Goal: Information Seeking & Learning: Compare options

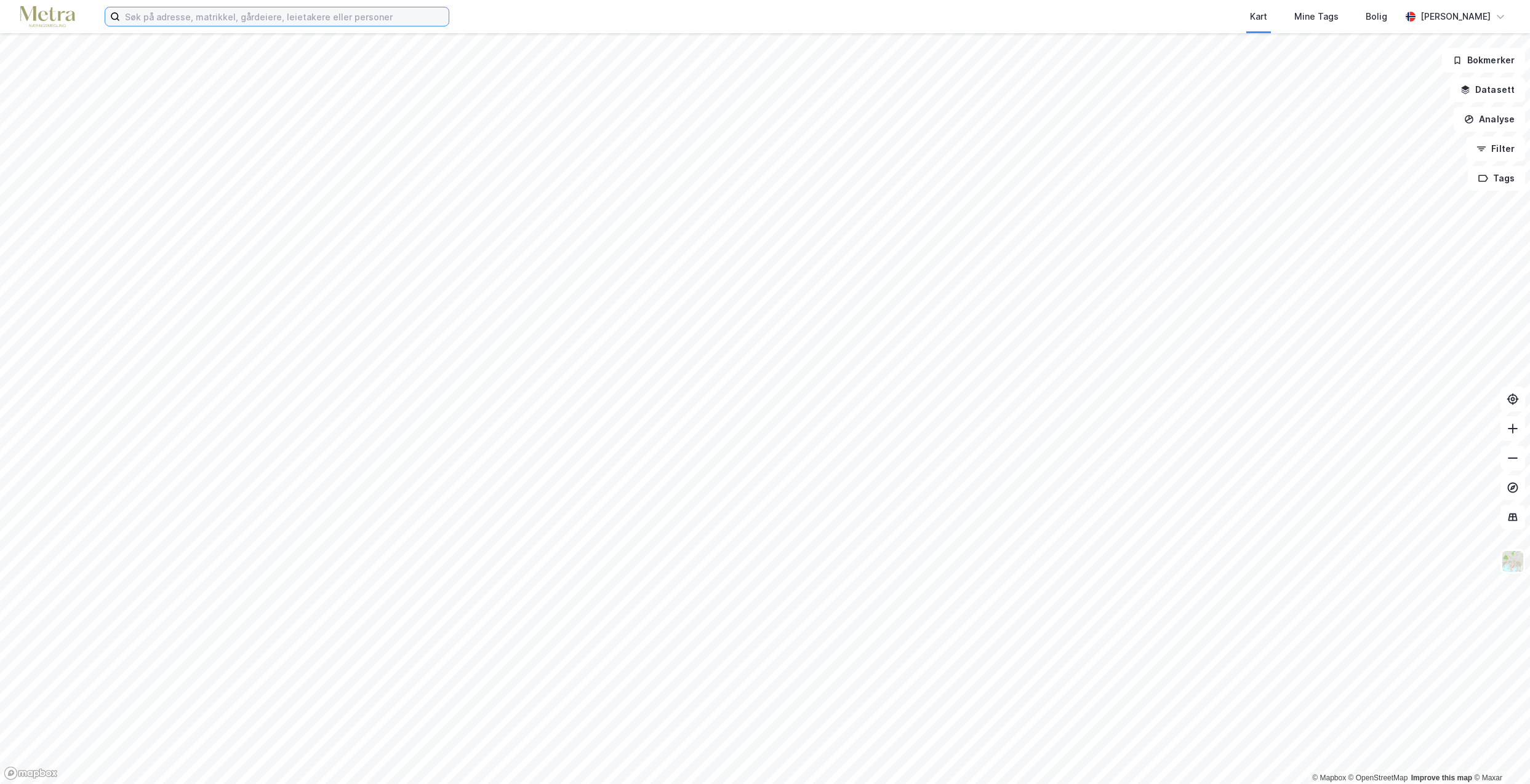
click at [177, 21] on input at bounding box center [285, 17] width 329 height 18
type input "h"
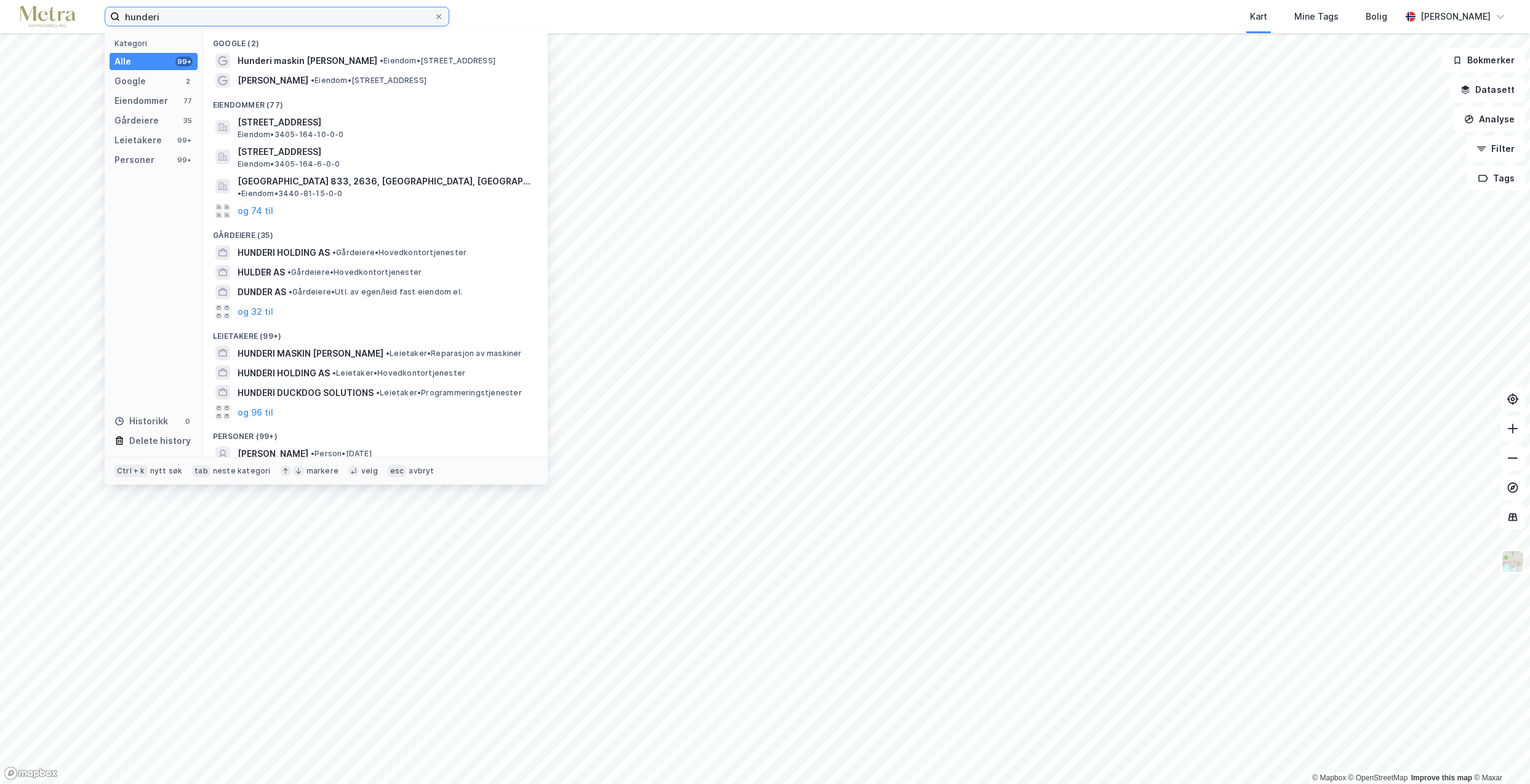
click at [207, 14] on input "hunderi" at bounding box center [277, 17] width 314 height 18
click at [184, 18] on input "hunderi" at bounding box center [277, 17] width 314 height 18
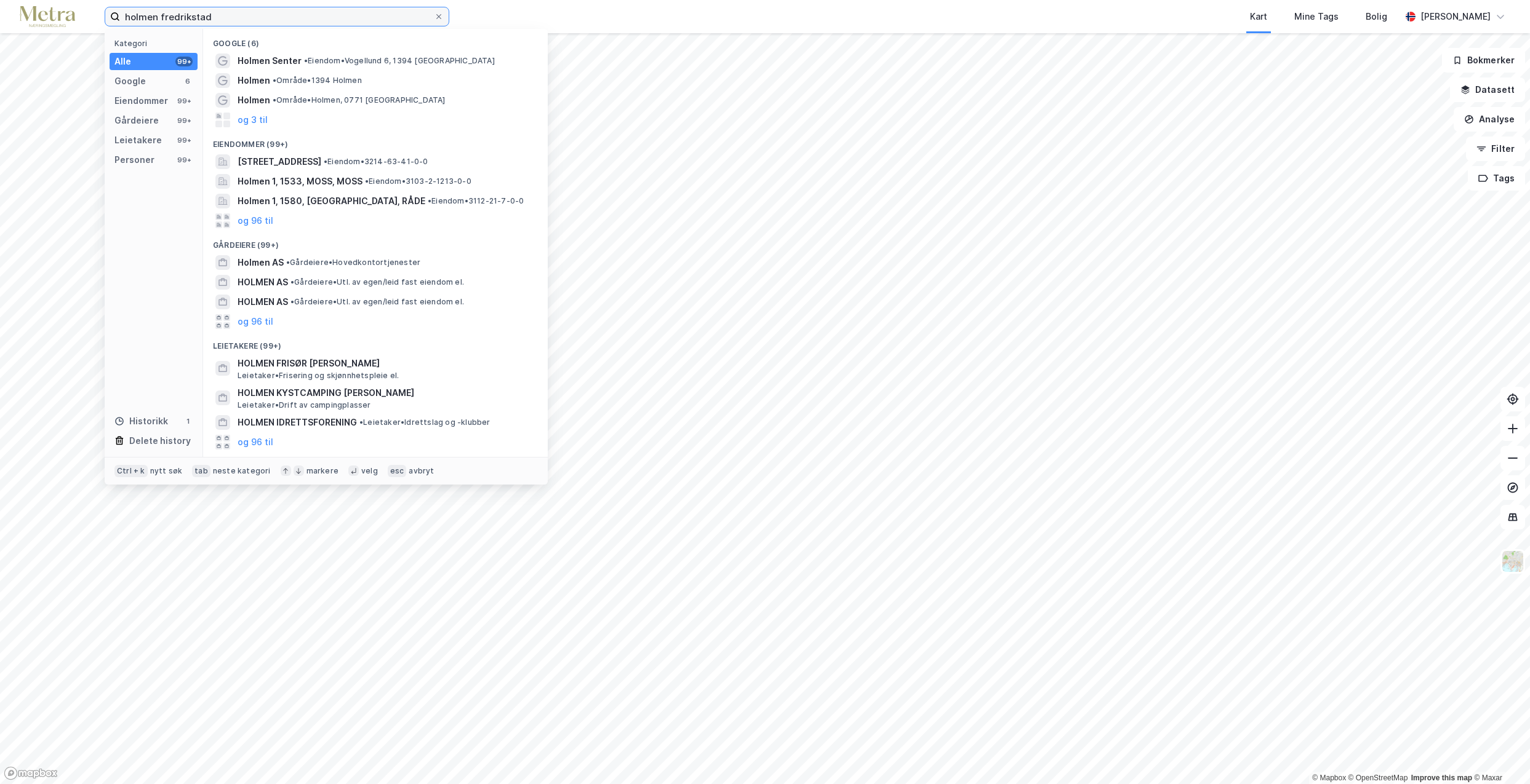
type input "holmen fredrikstad"
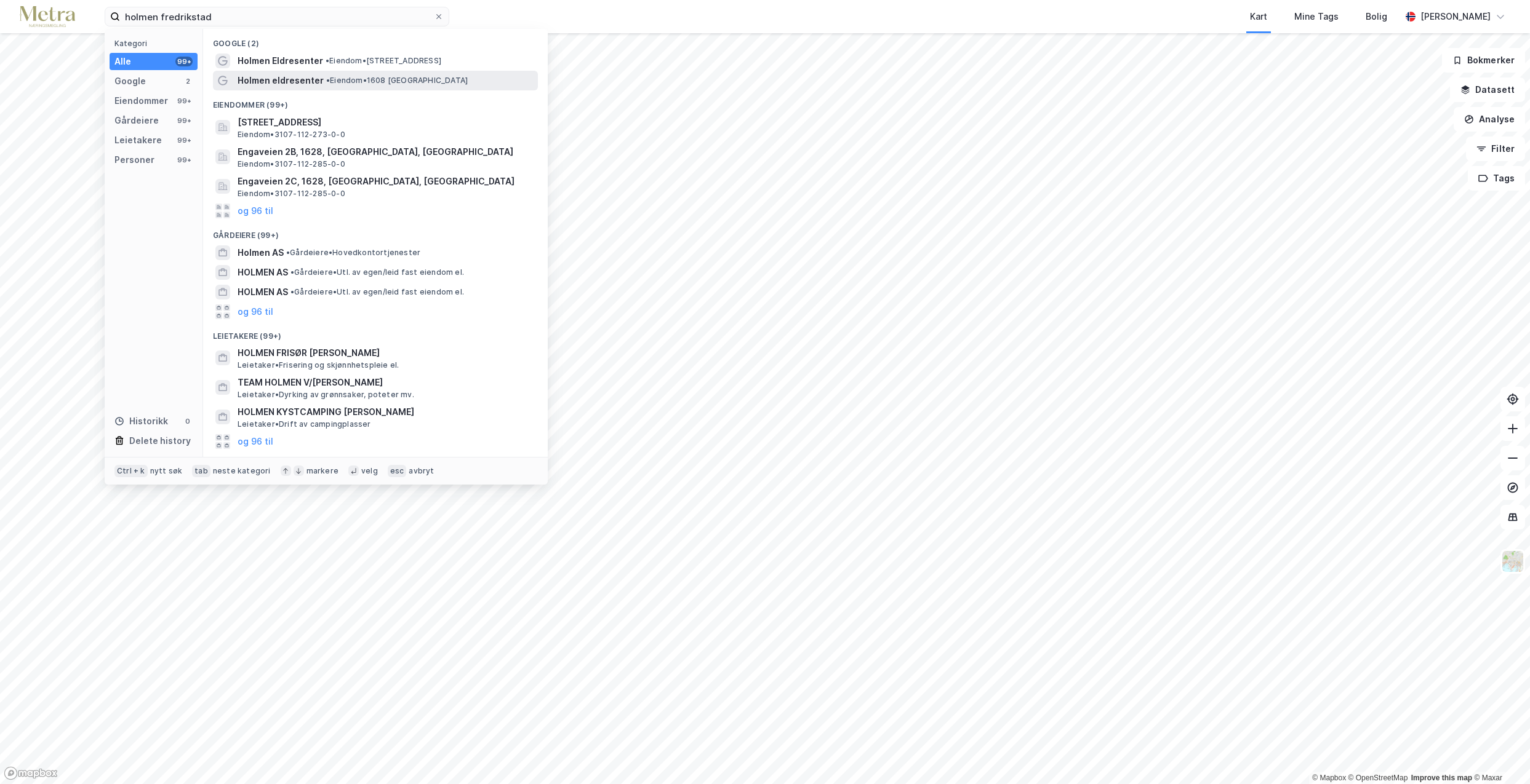
click at [283, 80] on span "Holmen eldresenter" at bounding box center [280, 80] width 86 height 15
